Goal: Transaction & Acquisition: Subscribe to service/newsletter

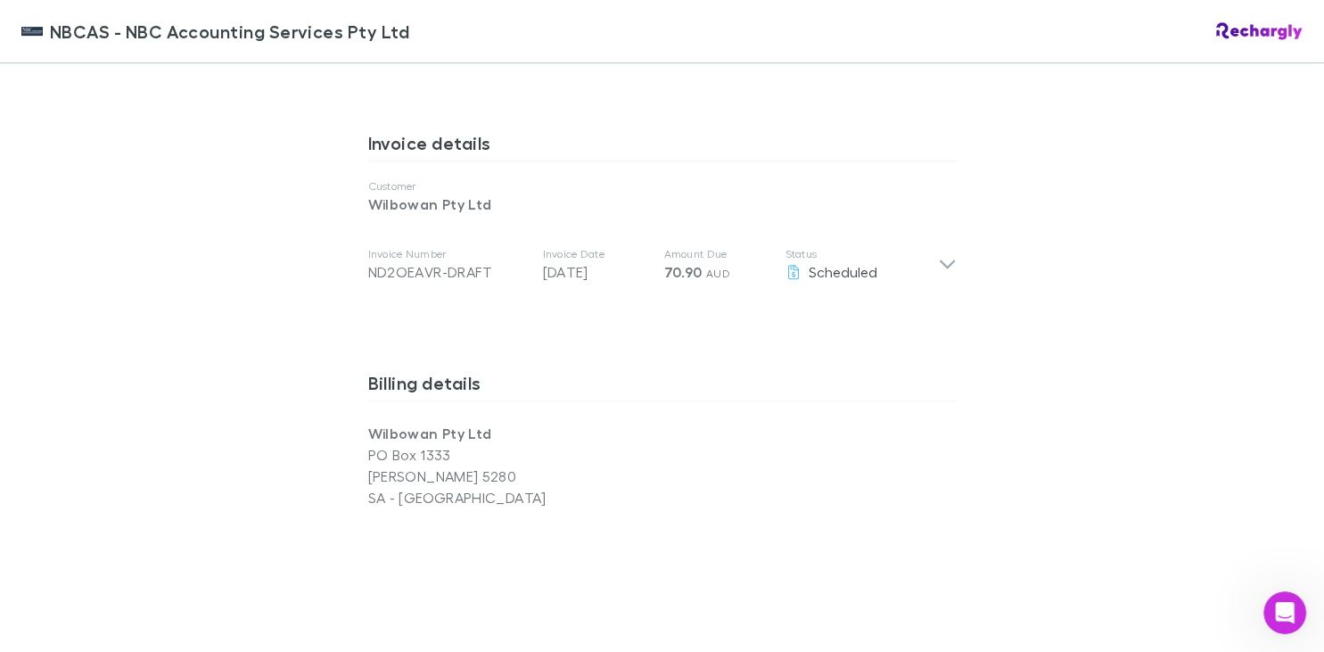
scroll to position [820, 0]
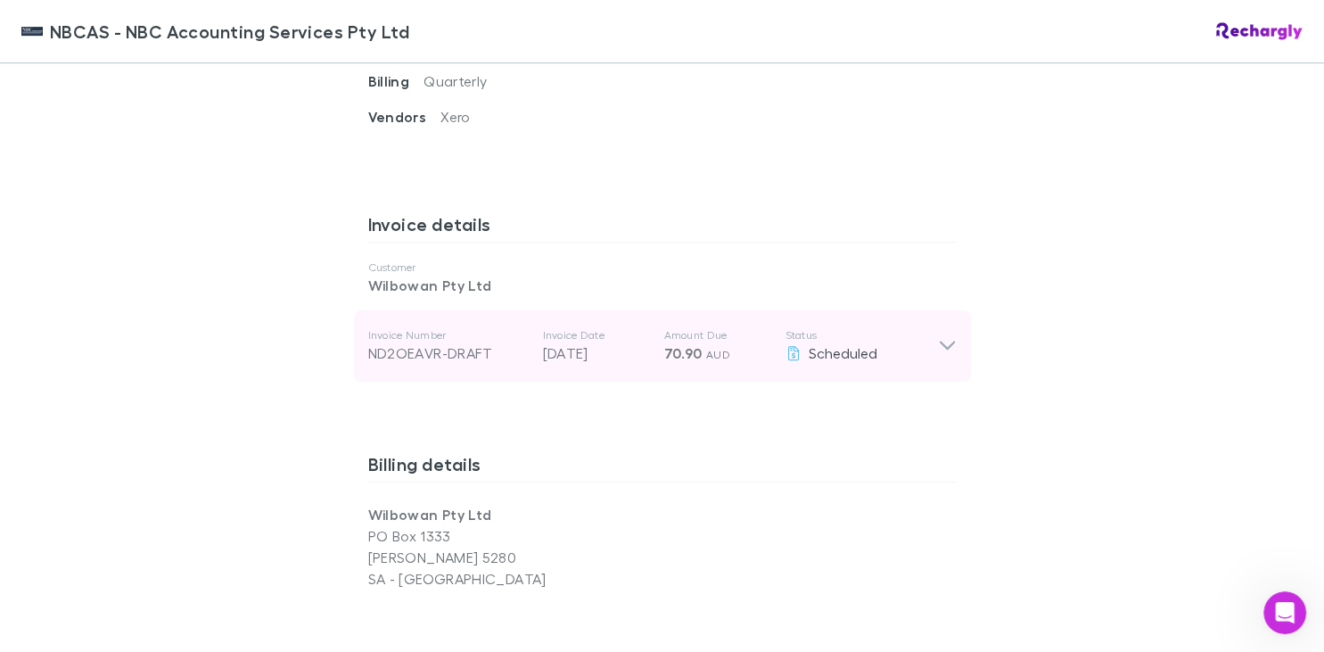
click at [948, 348] on icon at bounding box center [946, 345] width 15 height 9
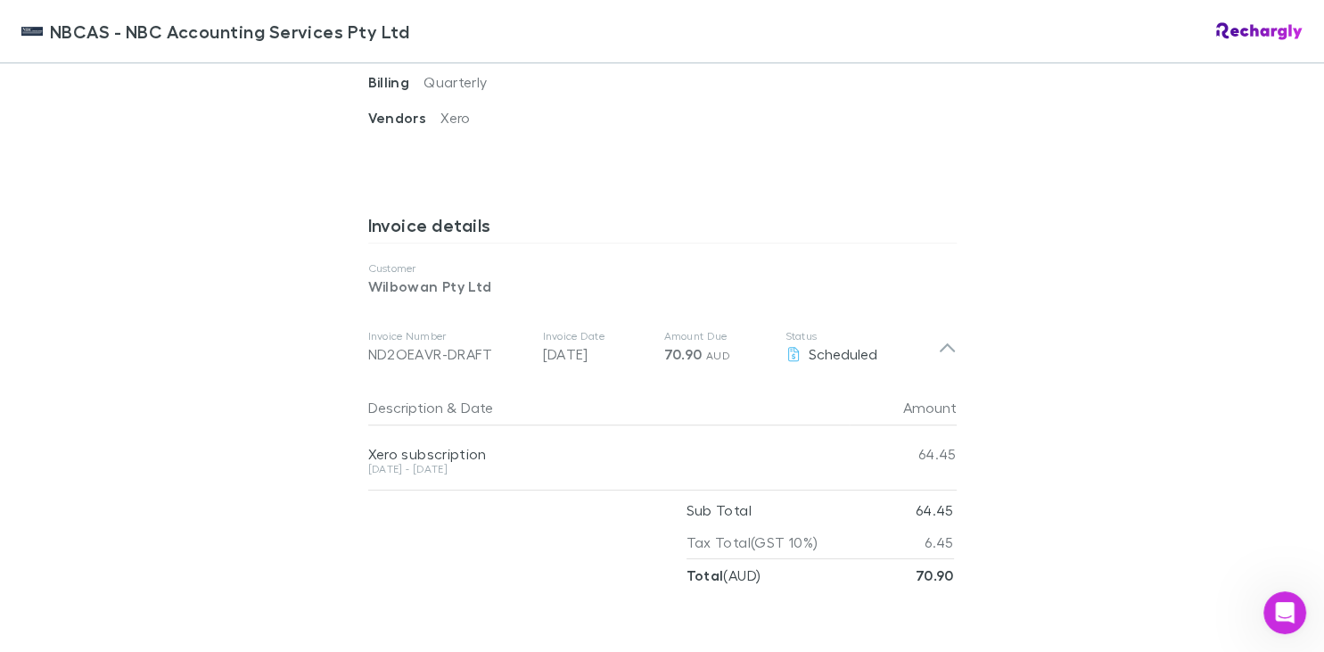
scroll to position [1879, 0]
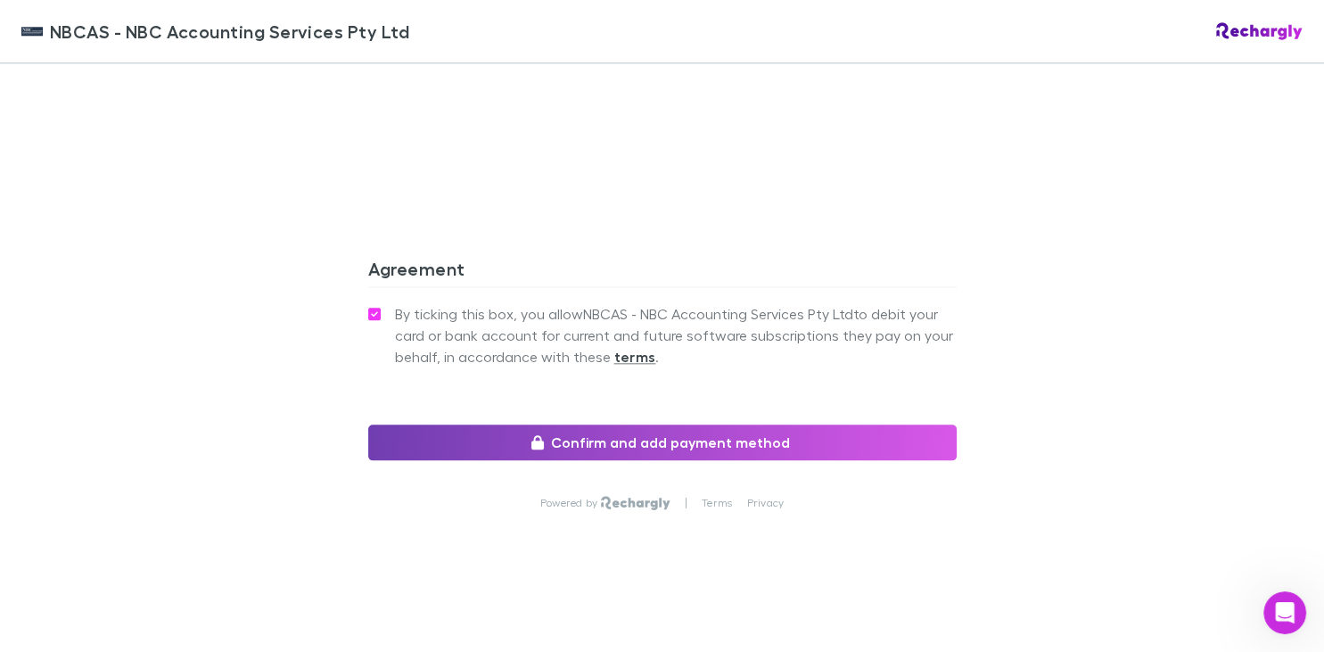
click at [653, 448] on button "Confirm and add payment method" at bounding box center [662, 442] width 588 height 36
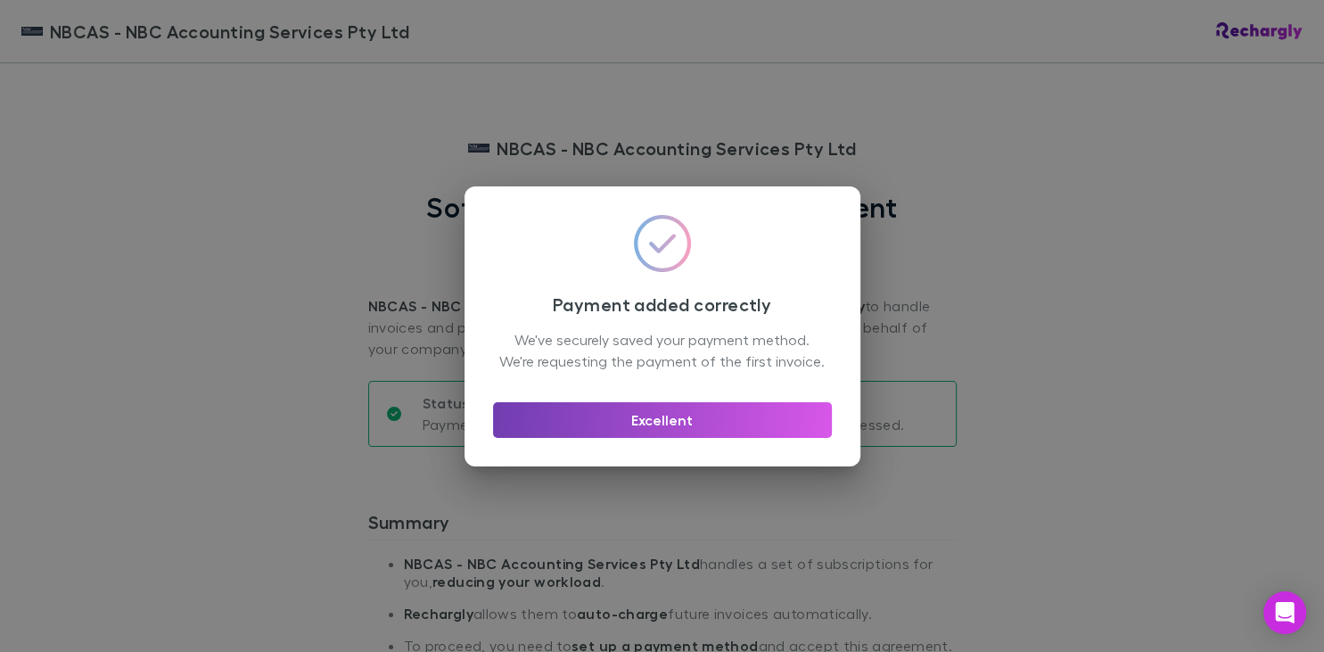
click at [658, 432] on button "Excellent" at bounding box center [662, 420] width 339 height 36
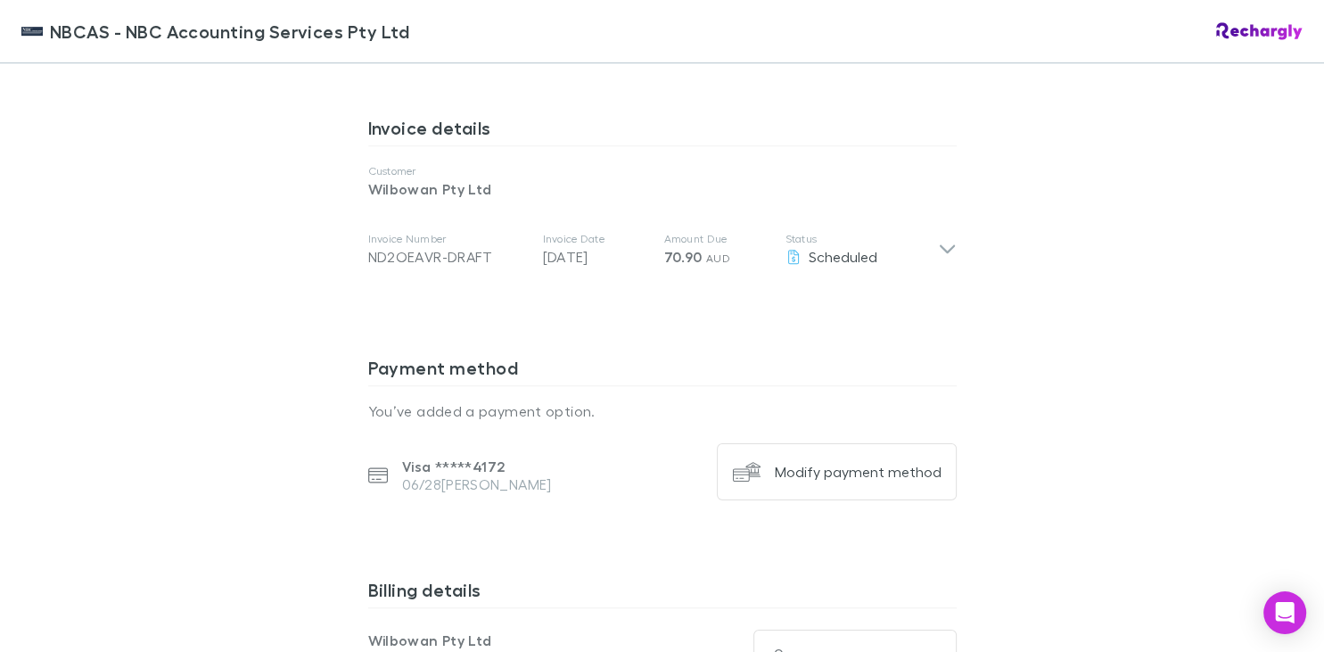
scroll to position [887, 0]
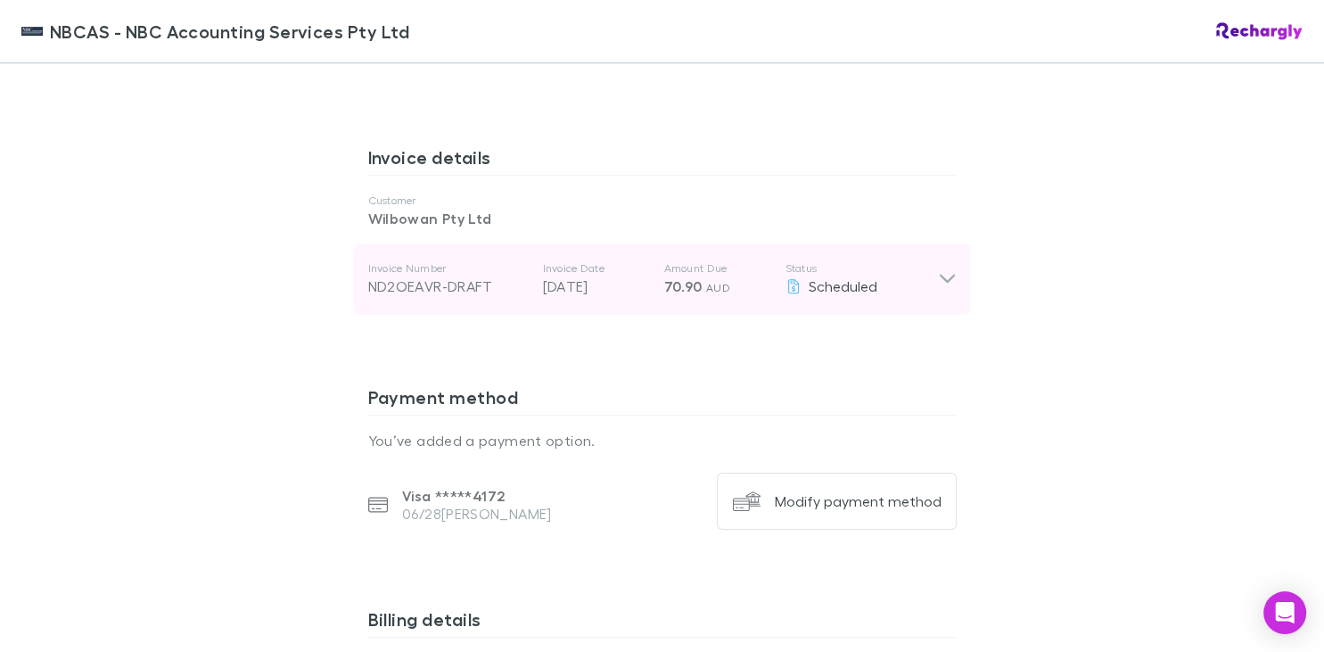
click at [944, 284] on icon at bounding box center [947, 278] width 19 height 21
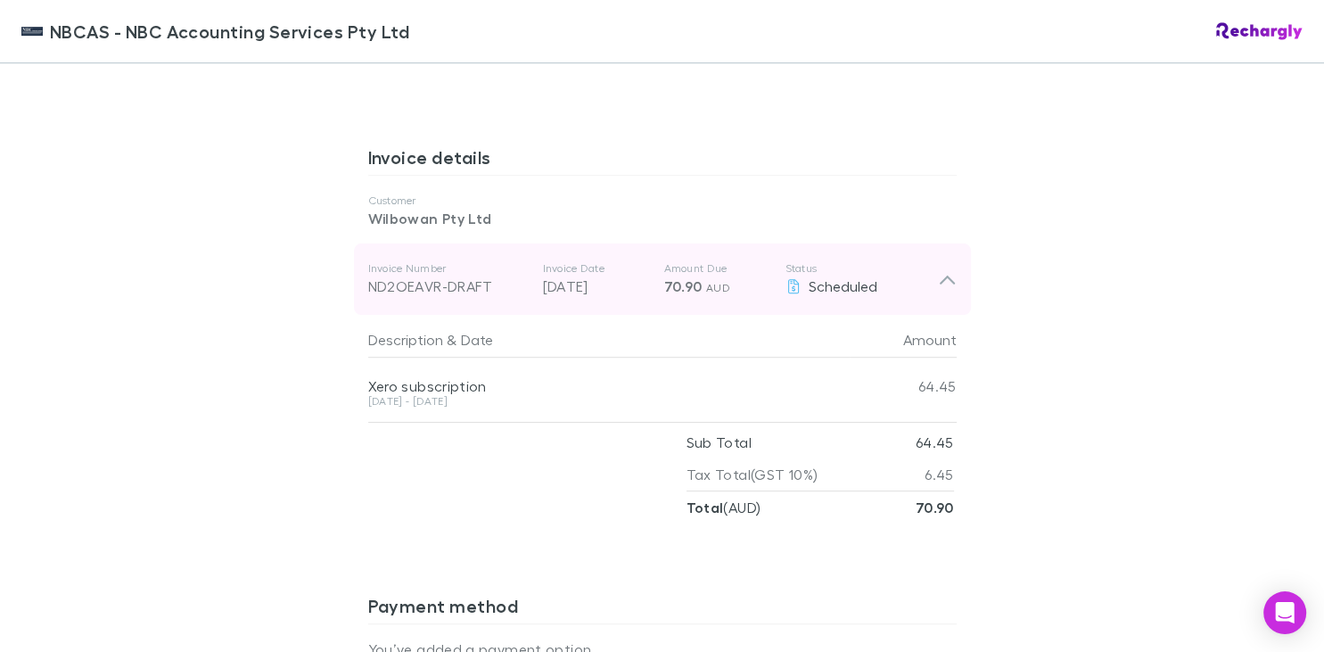
click at [601, 285] on p "[DATE]" at bounding box center [596, 285] width 107 height 21
